Goal: Find specific page/section: Find specific page/section

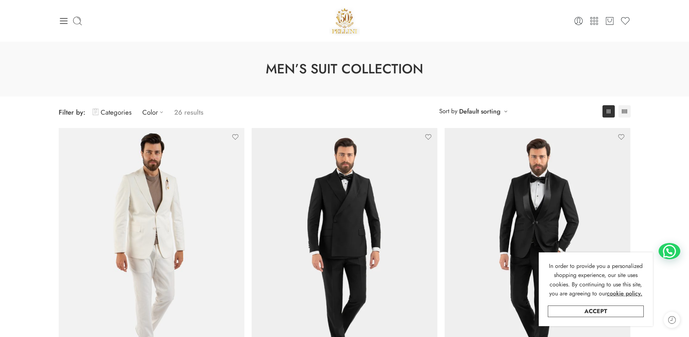
click at [66, 23] on icon at bounding box center [64, 21] width 10 height 10
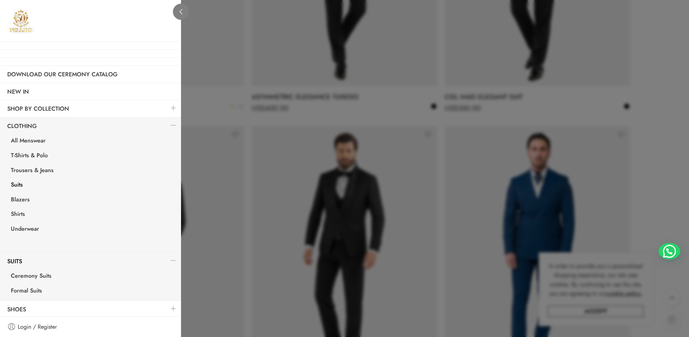
click at [184, 10] on link at bounding box center [181, 12] width 16 height 16
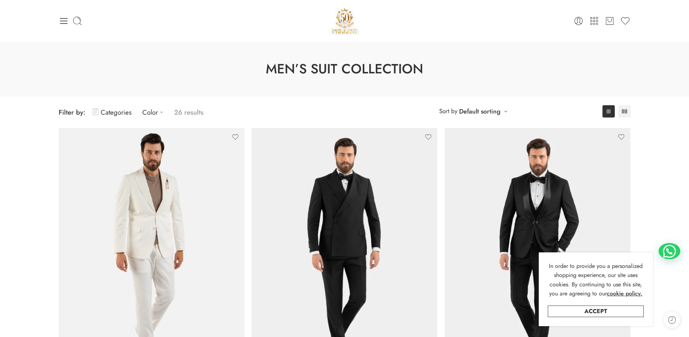
scroll to position [3036, 0]
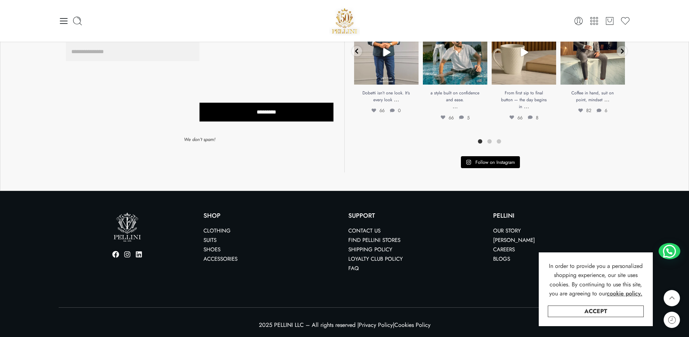
drag, startPoint x: 213, startPoint y: 214, endPoint x: 215, endPoint y: 229, distance: 15.3
click at [213, 214] on p "Shop" at bounding box center [271, 216] width 137 height 6
click at [214, 241] on link "Suits" at bounding box center [209, 240] width 13 height 8
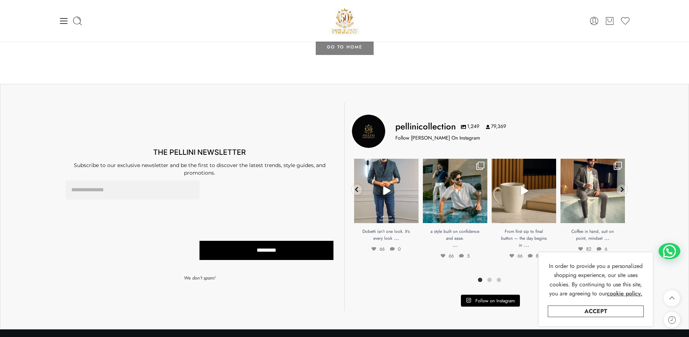
scroll to position [145, 0]
